Goal: Task Accomplishment & Management: Manage account settings

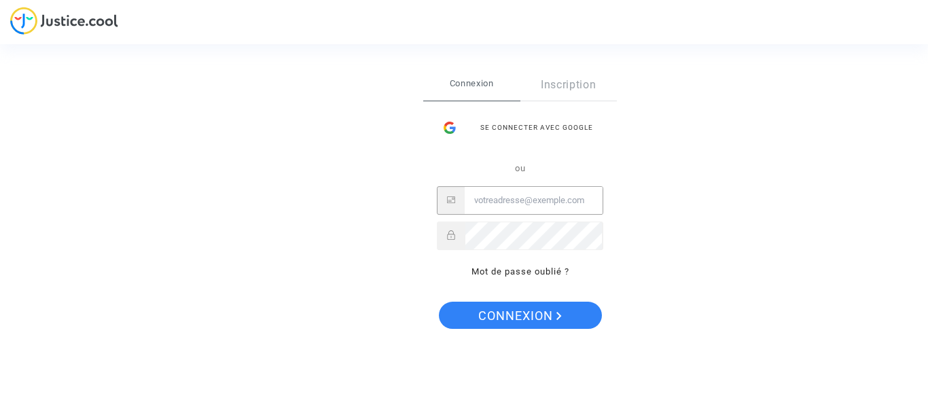
click at [468, 198] on input "Email" at bounding box center [534, 200] width 138 height 27
type input "[EMAIL_ADDRESS][DOMAIN_NAME]"
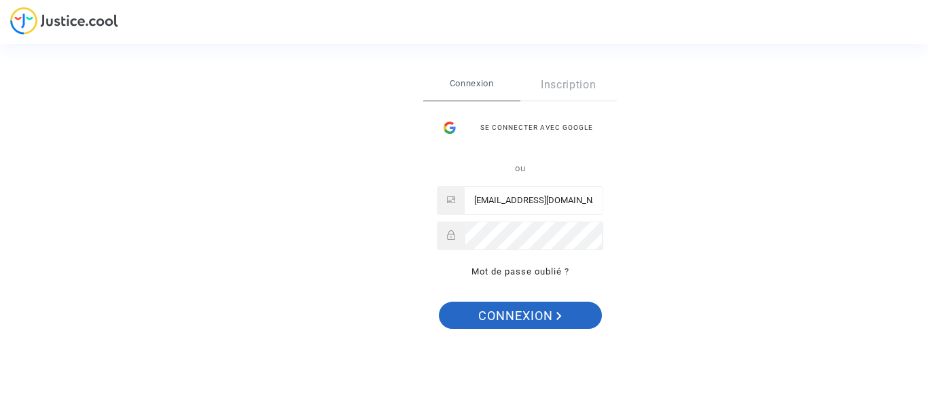
click at [496, 317] on span "Connexion" at bounding box center [520, 316] width 84 height 29
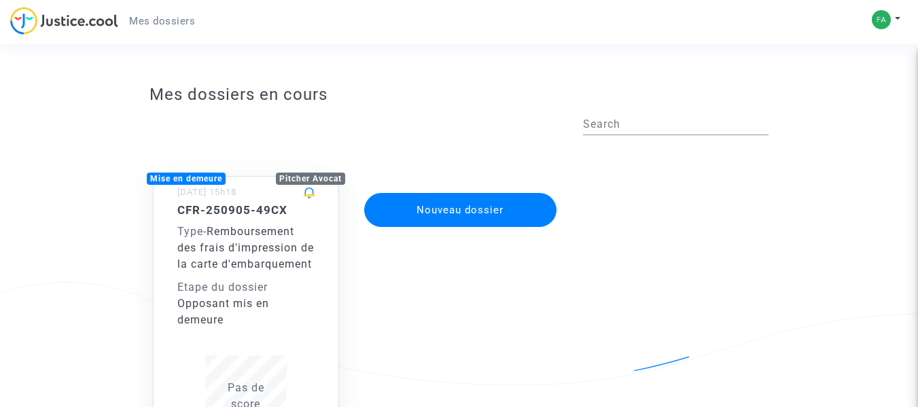
click at [314, 179] on div "Pitcher Avocat" at bounding box center [310, 179] width 69 height 12
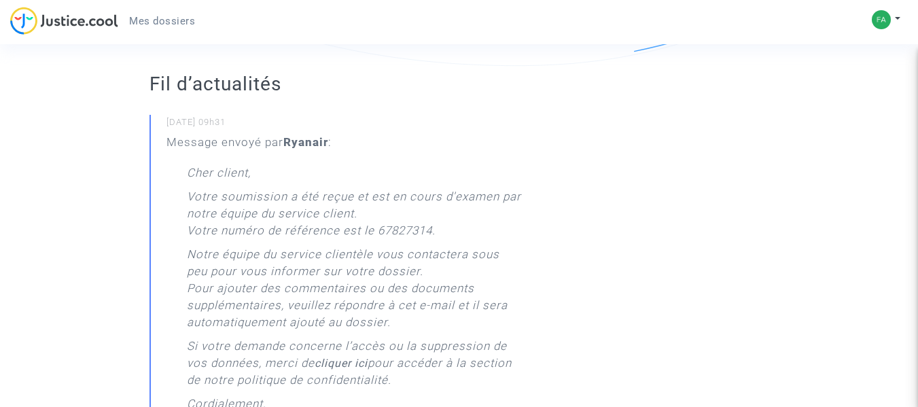
scroll to position [204, 0]
